Goal: Check status: Check status

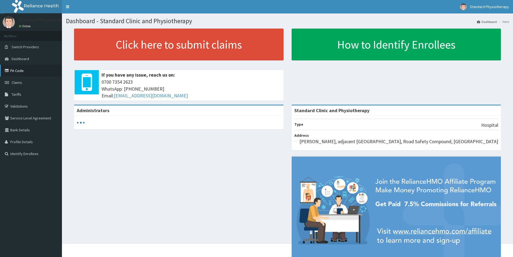
click at [16, 72] on link "PA Code" at bounding box center [31, 71] width 62 height 12
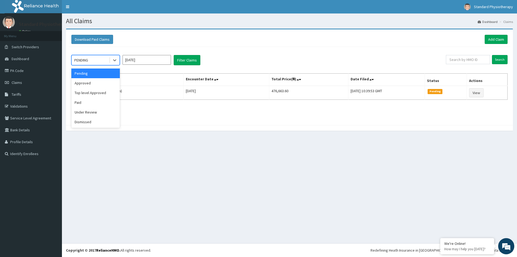
click at [84, 82] on div "Approved" at bounding box center [95, 83] width 49 height 10
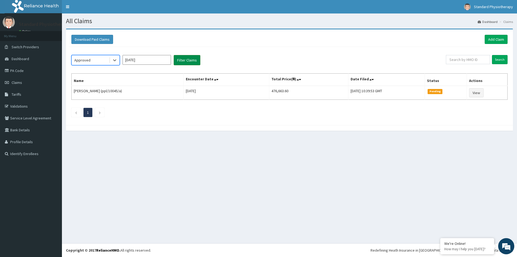
click at [186, 56] on button "Filter Claims" at bounding box center [187, 60] width 27 height 10
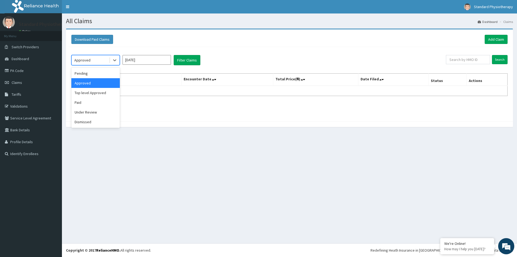
click at [92, 91] on div "Top level Approved" at bounding box center [95, 93] width 49 height 10
click at [142, 59] on input "[DATE]" at bounding box center [147, 60] width 49 height 10
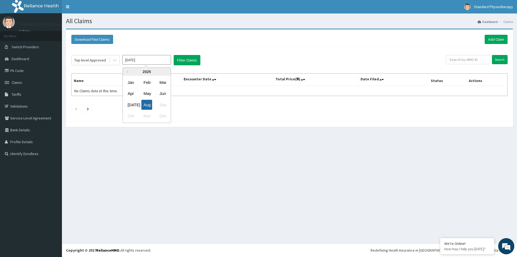
click at [147, 104] on div "Aug" at bounding box center [146, 105] width 11 height 10
type input "[DATE]"
click at [143, 61] on input "[DATE]" at bounding box center [147, 60] width 49 height 10
click at [148, 102] on div "Aug" at bounding box center [146, 105] width 11 height 10
click at [138, 60] on input "[DATE]" at bounding box center [147, 60] width 49 height 10
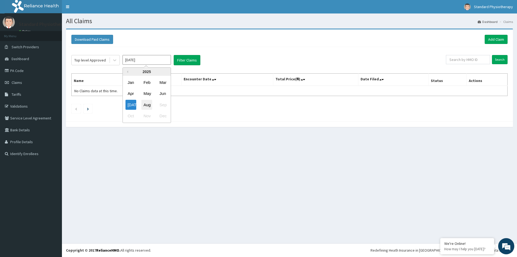
click at [146, 108] on div "Aug" at bounding box center [146, 105] width 11 height 10
click at [144, 61] on input "[DATE]" at bounding box center [147, 60] width 49 height 10
click at [163, 105] on div "[DATE] Aug Sep" at bounding box center [147, 104] width 48 height 11
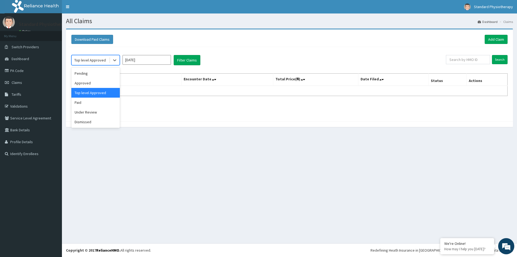
click at [87, 85] on div "Approved" at bounding box center [95, 83] width 49 height 10
click at [138, 60] on input "[DATE]" at bounding box center [147, 60] width 49 height 10
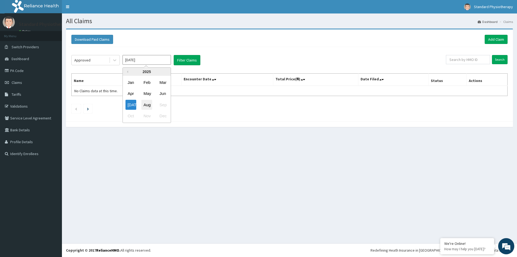
click at [146, 106] on div "Aug" at bounding box center [146, 105] width 11 height 10
click at [185, 63] on button "Filter Claims" at bounding box center [187, 60] width 27 height 10
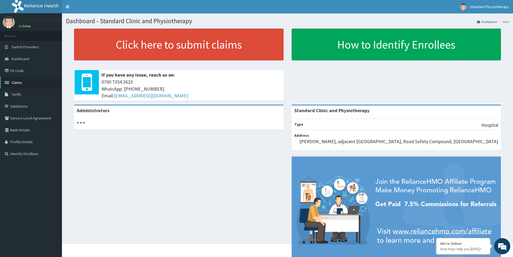
click at [20, 83] on span "Claims" at bounding box center [17, 82] width 11 height 5
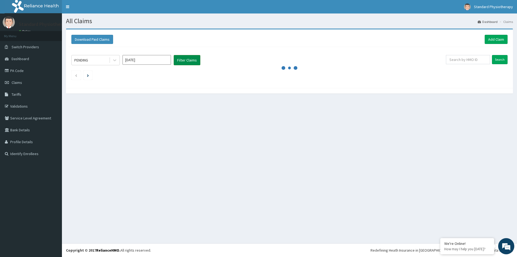
click at [189, 60] on button "Filter Claims" at bounding box center [187, 60] width 27 height 10
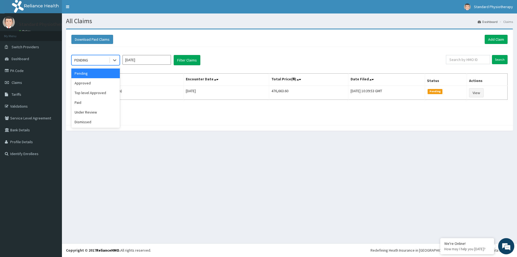
click at [85, 85] on div "Approved" at bounding box center [95, 83] width 49 height 10
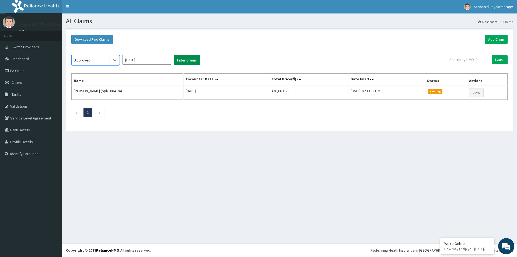
click at [189, 59] on button "Filter Claims" at bounding box center [187, 60] width 27 height 10
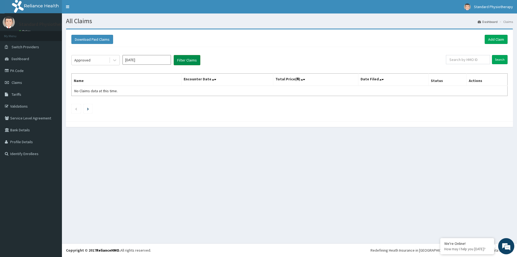
click at [186, 58] on button "Filter Claims" at bounding box center [187, 60] width 27 height 10
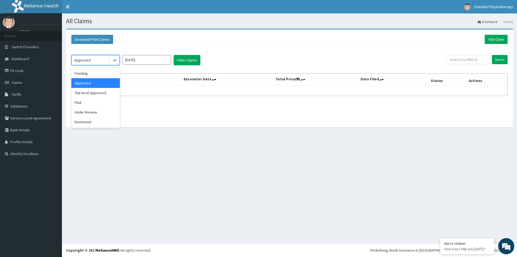
click at [93, 93] on div "Top level Approved" at bounding box center [95, 93] width 49 height 10
click at [186, 58] on button "Filter Claims" at bounding box center [187, 60] width 27 height 10
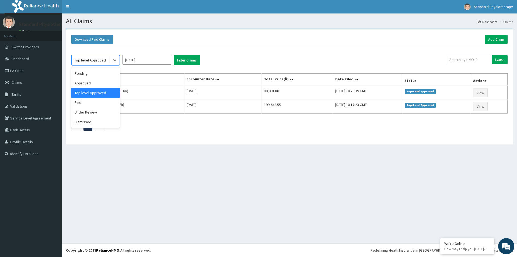
click at [80, 102] on div "Paid" at bounding box center [95, 103] width 49 height 10
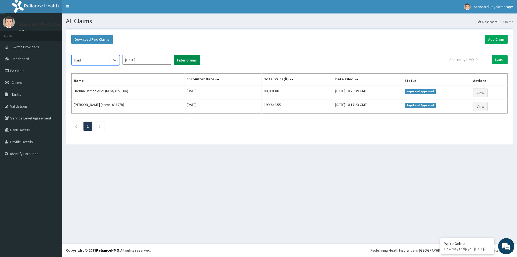
click at [189, 62] on button "Filter Claims" at bounding box center [187, 60] width 27 height 10
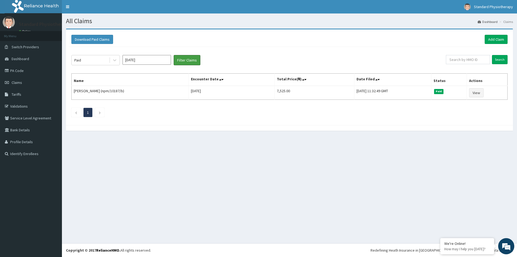
click at [174, 55] on button "Filter Claims" at bounding box center [187, 60] width 27 height 10
click at [111, 137] on section "Download Paid Claims Add Claim × Note you can only download claims within a max…" at bounding box center [289, 83] width 455 height 116
